Goal: Transaction & Acquisition: Purchase product/service

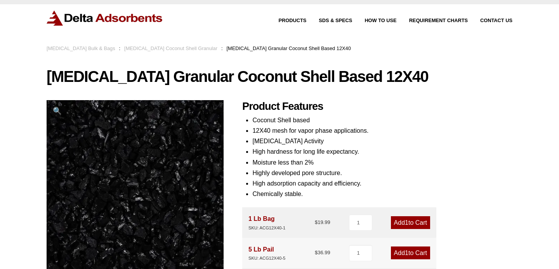
scroll to position [15, 0]
click at [168, 49] on link "[MEDICAL_DATA] Coconut Shell Granular" at bounding box center [170, 48] width 93 height 6
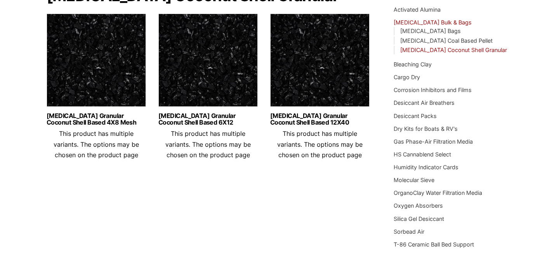
scroll to position [95, 0]
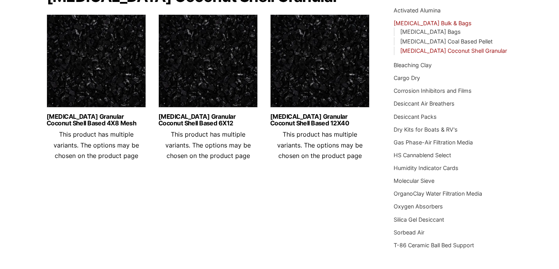
click at [107, 80] on img at bounding box center [96, 62] width 99 height 97
